Goal: Task Accomplishment & Management: Manage account settings

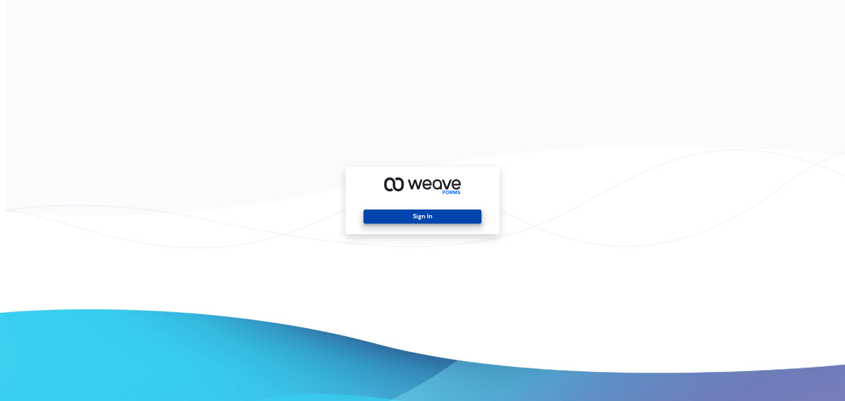
click at [444, 214] on button "Sign In" at bounding box center [423, 217] width 118 height 14
